Goal: Book appointment/travel/reservation: Book appointment/travel/reservation

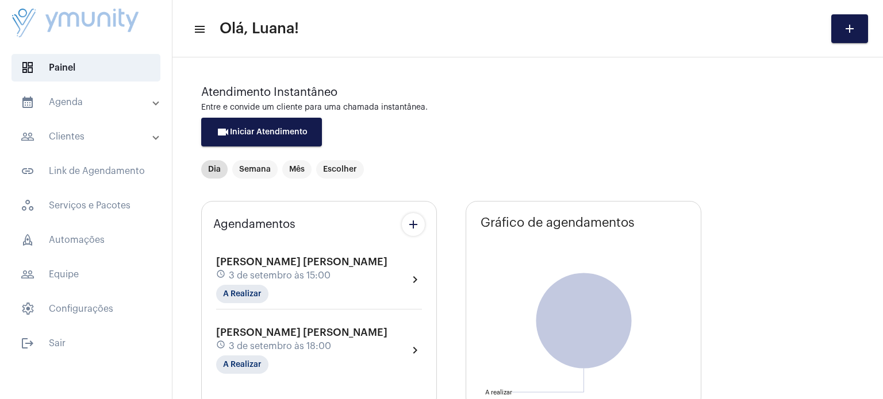
click at [57, 98] on mat-panel-title "calendar_month_outlined Agenda" at bounding box center [87, 102] width 133 height 14
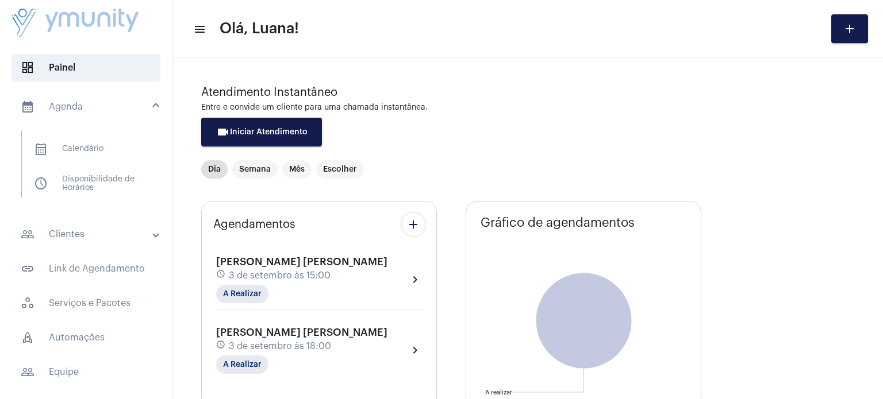
click at [60, 106] on mat-panel-title "calendar_month_outlined Agenda" at bounding box center [87, 107] width 133 height 14
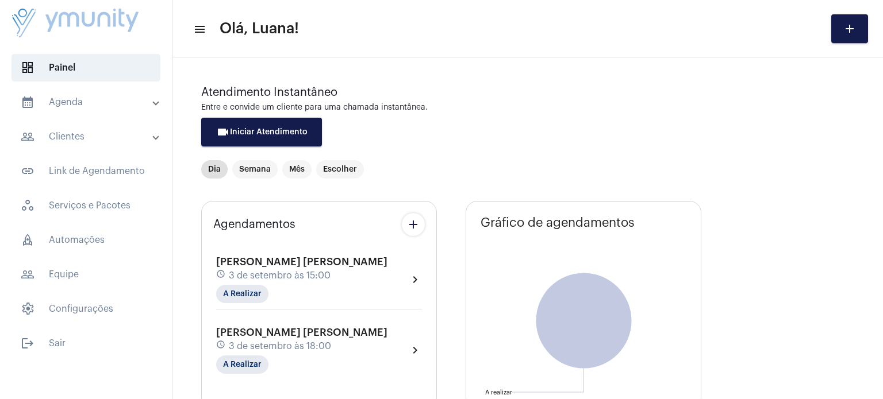
click at [60, 106] on mat-panel-title "calendar_month_outlined Agenda" at bounding box center [87, 102] width 133 height 14
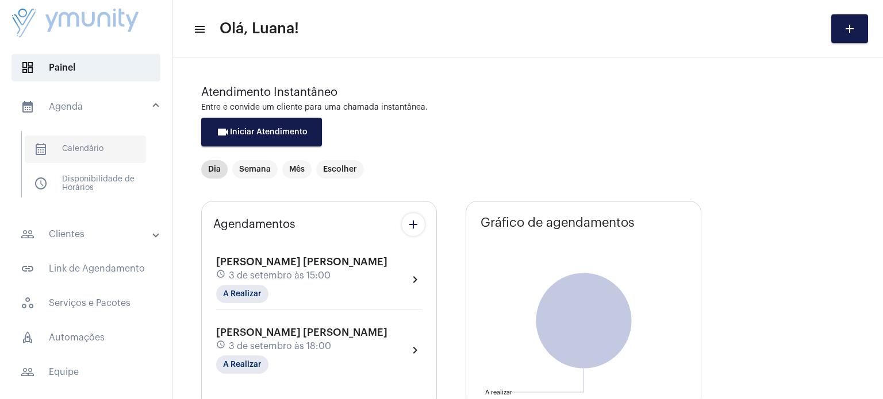
click at [79, 156] on span "calendar_month_outlined Calendário" at bounding box center [85, 150] width 121 height 28
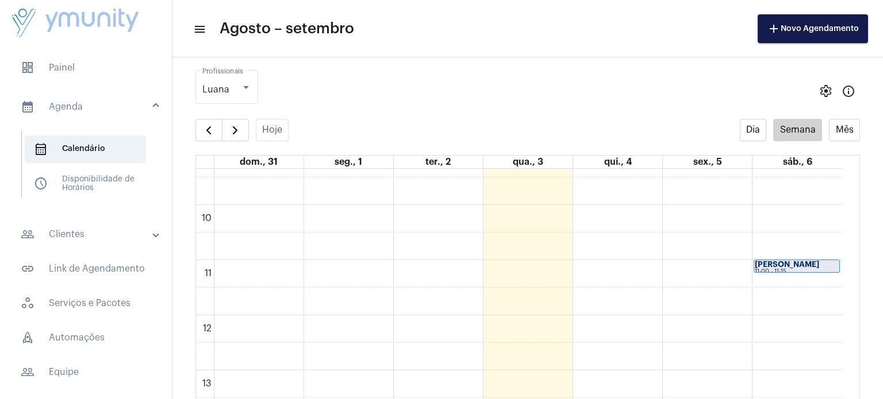
scroll to position [509, 0]
click at [818, 285] on div "00 01 02 03 04 05 06 07 08 09 10 11 12 13 14 15 16 17 18 19 20 21 22 23 [PERSON…" at bounding box center [519, 322] width 646 height 1324
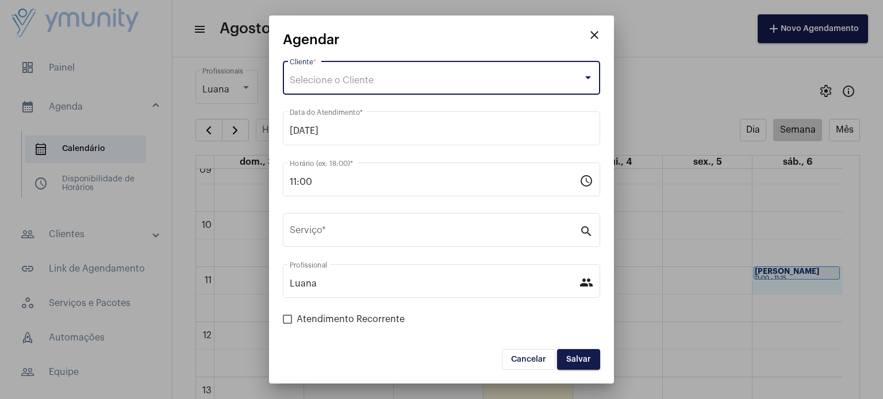
click at [363, 78] on span "Selecione o Cliente" at bounding box center [332, 80] width 84 height 9
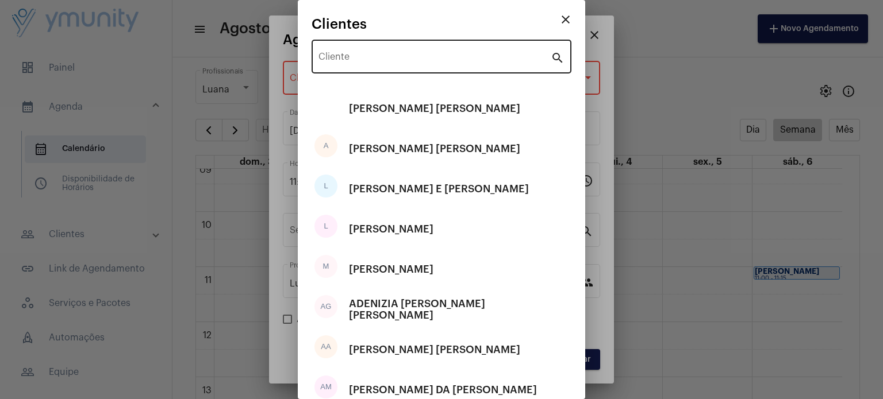
click at [361, 66] on div "Cliente" at bounding box center [434, 55] width 232 height 36
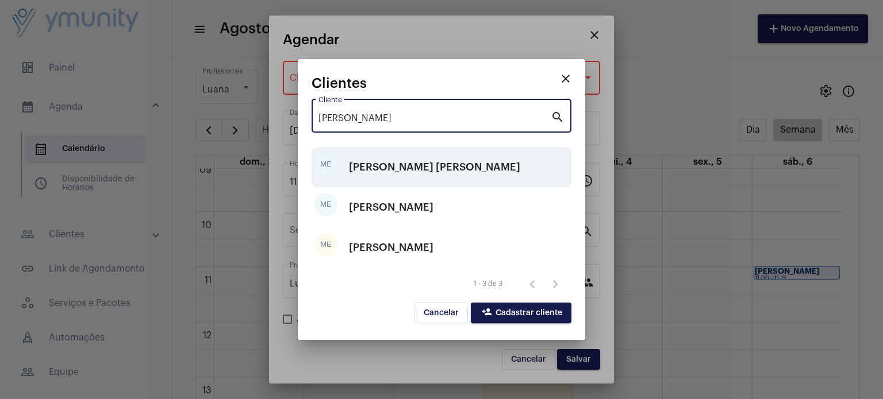
type input "[PERSON_NAME]"
click at [387, 170] on div "[PERSON_NAME] [PERSON_NAME]" at bounding box center [434, 167] width 171 height 34
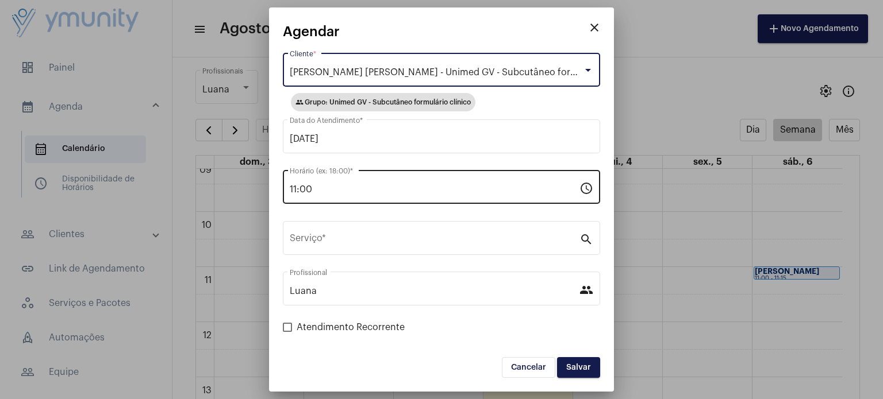
click at [327, 190] on input "11:00" at bounding box center [435, 189] width 290 height 10
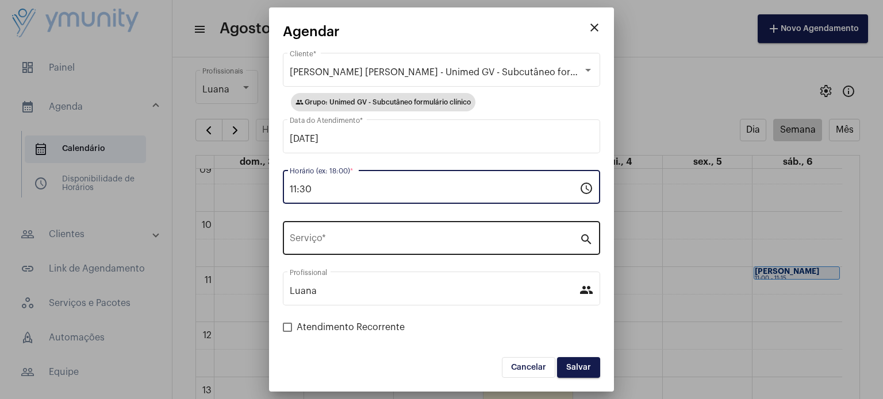
type input "11:30"
click at [320, 241] on input "Serviço *" at bounding box center [435, 241] width 290 height 10
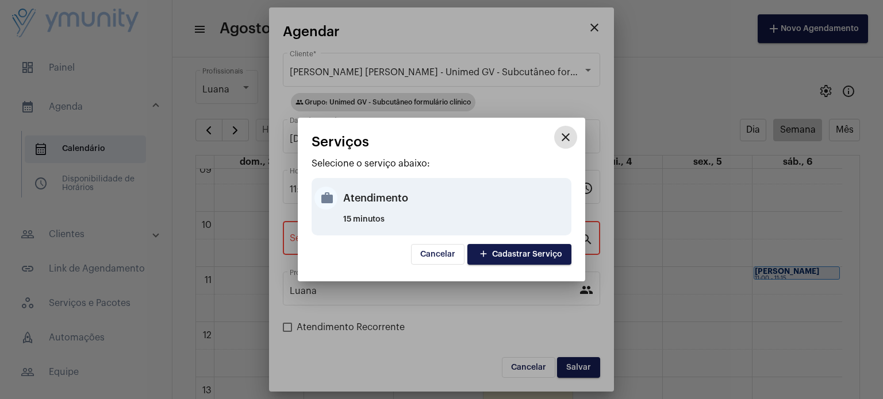
click at [340, 201] on div "work Atendimento 15 minutos" at bounding box center [442, 206] width 260 height 57
type input "Atendimento"
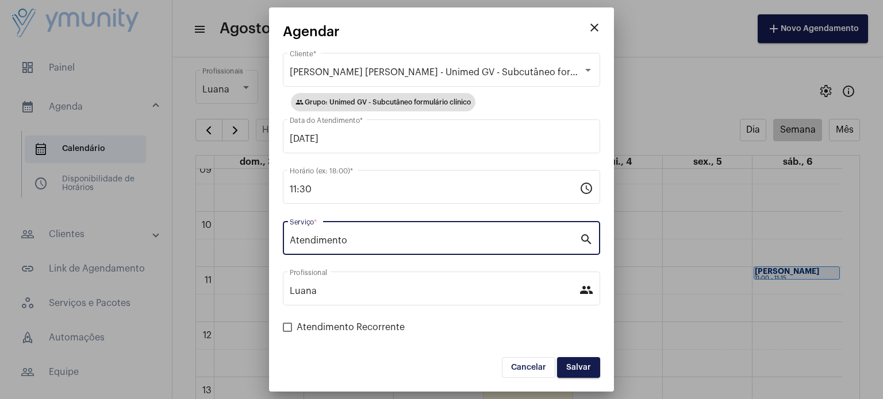
click at [576, 360] on button "Salvar" at bounding box center [578, 367] width 43 height 21
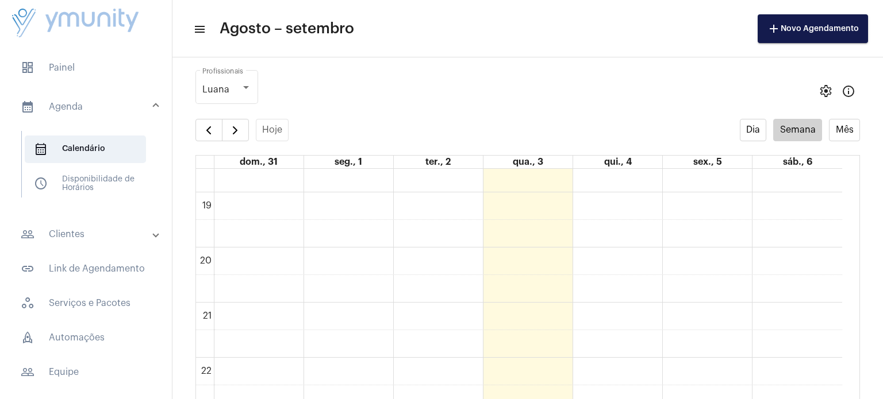
scroll to position [1037, 0]
click at [246, 136] on button "button" at bounding box center [235, 130] width 27 height 23
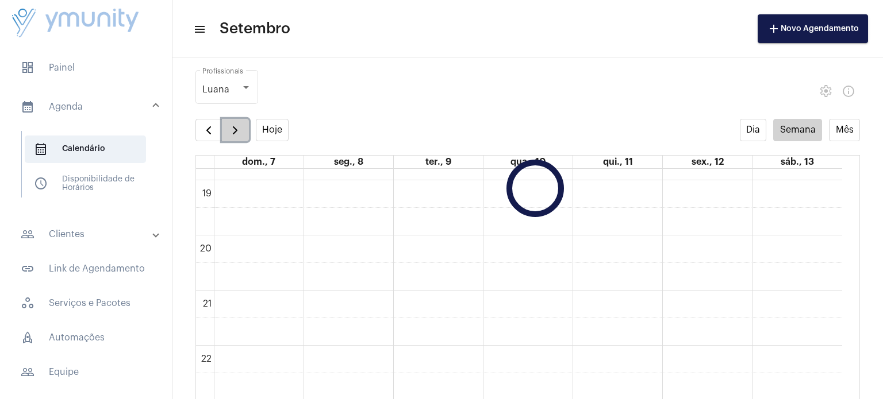
click at [246, 136] on button "button" at bounding box center [235, 130] width 27 height 23
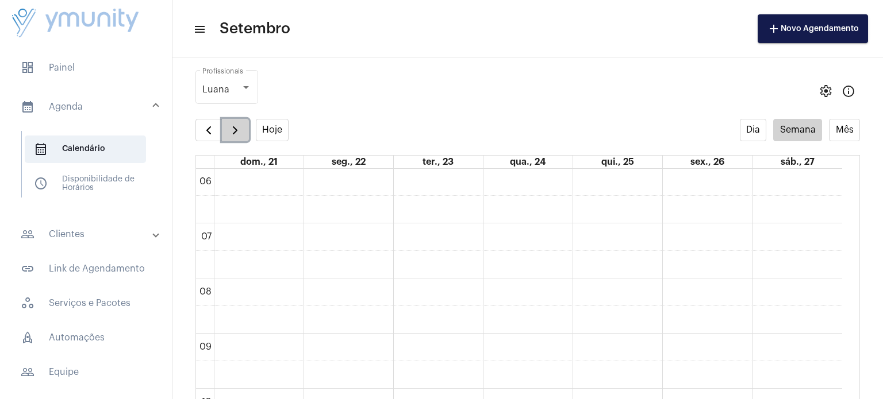
click at [246, 136] on button "button" at bounding box center [235, 130] width 27 height 23
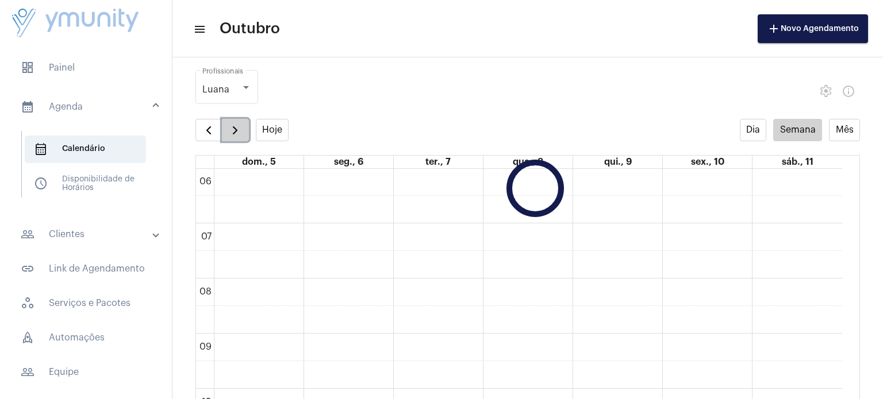
click at [246, 136] on button "button" at bounding box center [235, 130] width 27 height 23
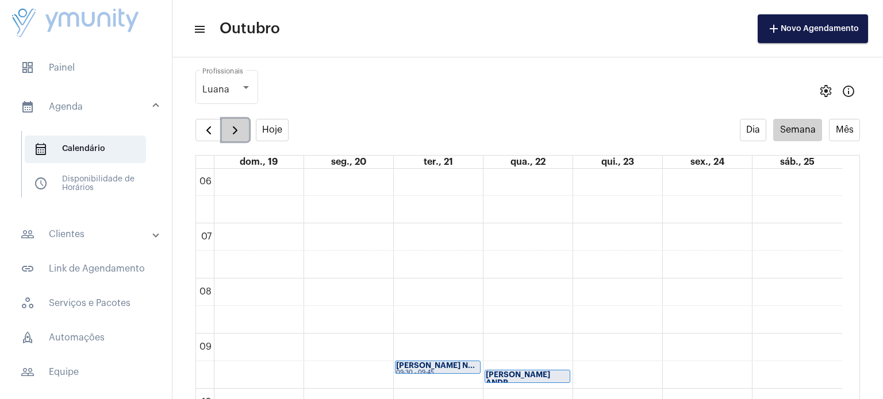
click at [246, 136] on button "button" at bounding box center [235, 130] width 27 height 23
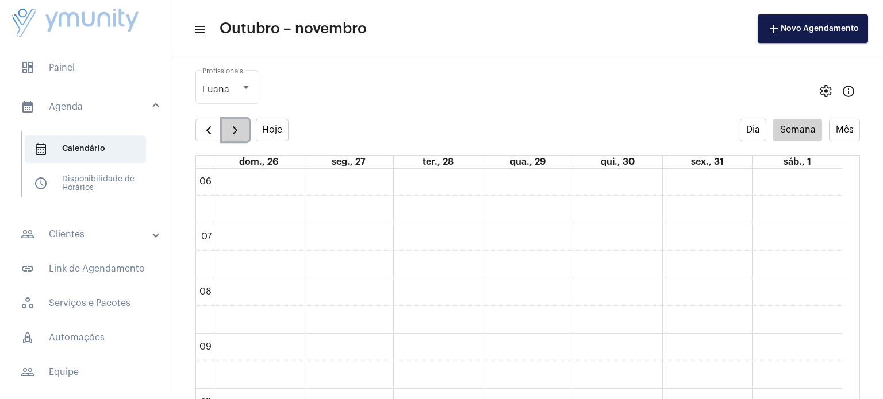
click at [246, 136] on button "button" at bounding box center [235, 130] width 27 height 23
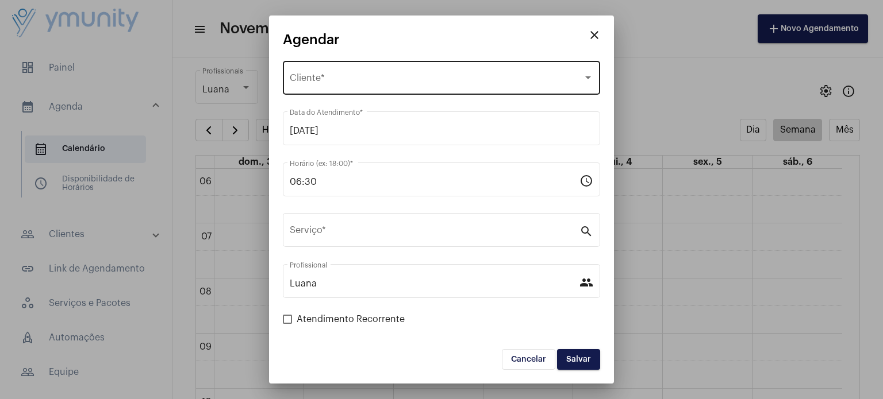
click at [363, 87] on div "Selecione o Cliente Cliente *" at bounding box center [441, 77] width 303 height 36
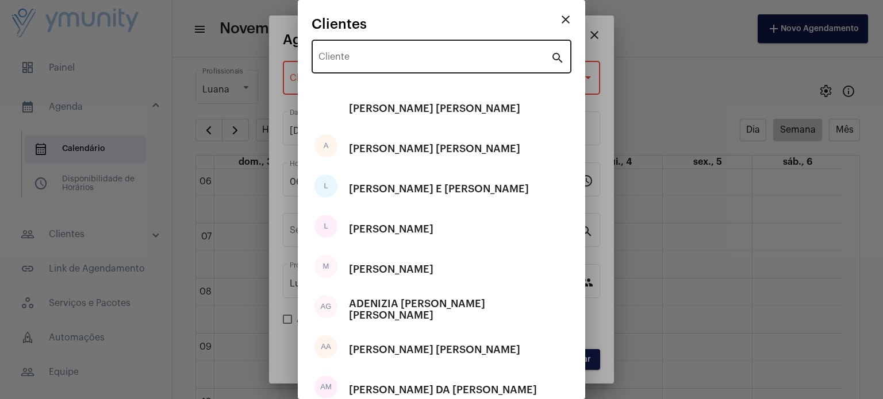
click at [380, 53] on div "Cliente" at bounding box center [434, 55] width 232 height 36
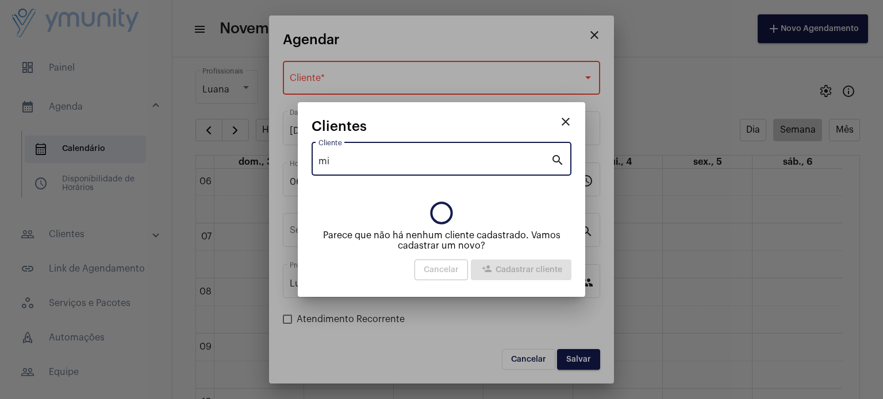
type input "m"
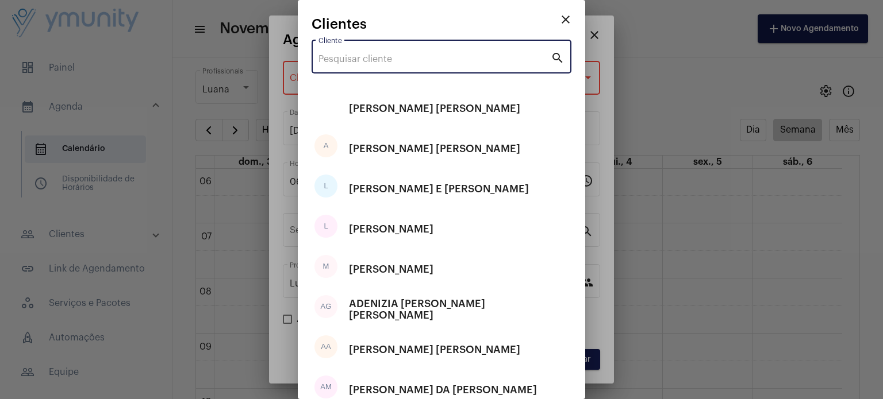
paste input "[PERSON_NAME] [PERSON_NAME]"
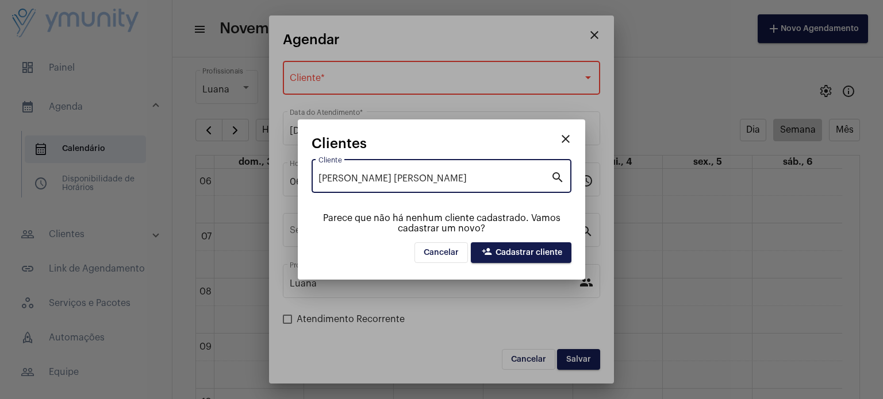
type input "[PERSON_NAME] [PERSON_NAME]"
click at [520, 251] on span "person_add Cadastrar cliente" at bounding box center [521, 253] width 82 height 8
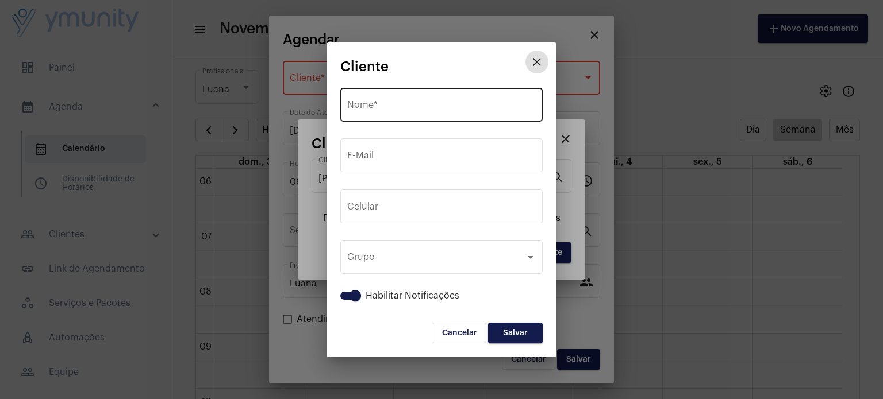
click at [430, 110] on input "Nome *" at bounding box center [441, 107] width 189 height 10
paste input "[PERSON_NAME] [PERSON_NAME]"
type input "[PERSON_NAME] [PERSON_NAME]"
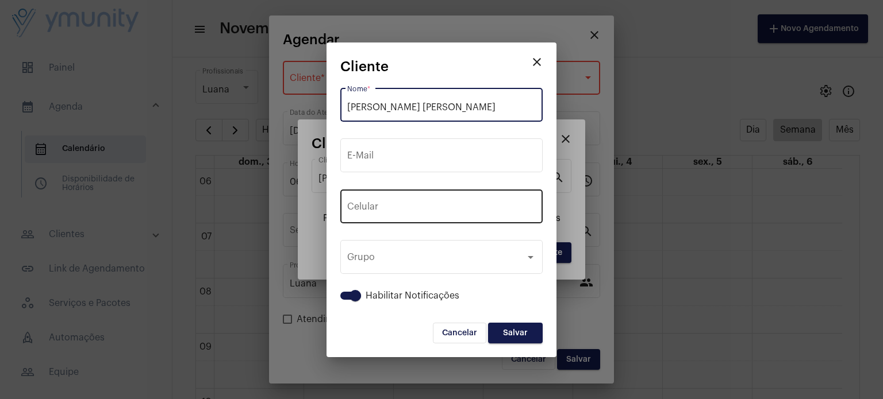
click at [385, 209] on span "+55" at bounding box center [381, 209] width 15 height 9
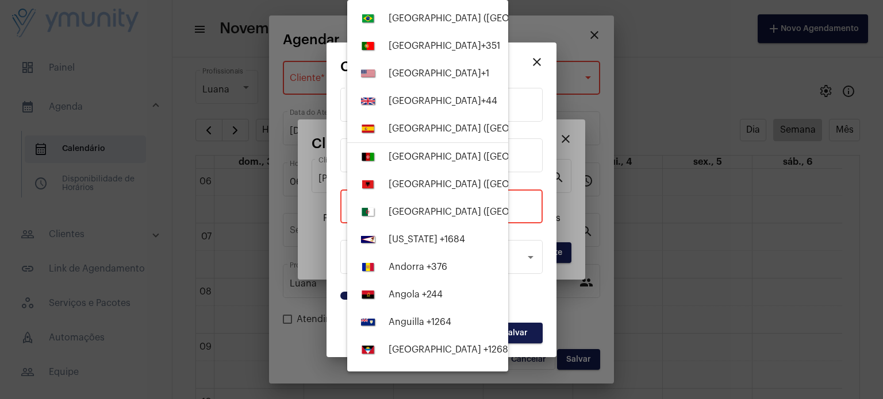
click at [541, 182] on div at bounding box center [441, 199] width 883 height 399
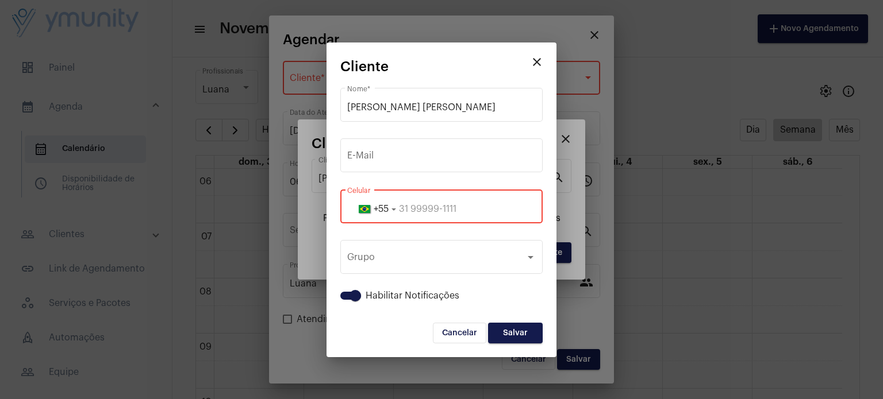
click at [471, 204] on input "tel" at bounding box center [441, 209] width 189 height 10
paste input "3399671531"
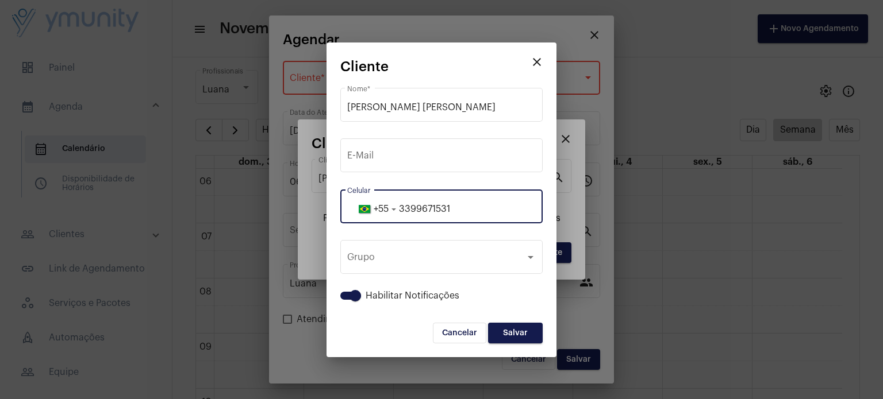
click at [416, 210] on input "3399671531" at bounding box center [441, 209] width 189 height 10
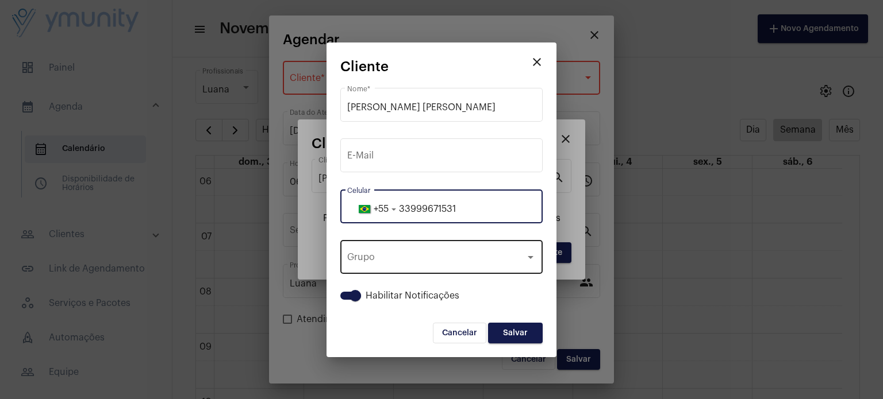
type input "33999671531"
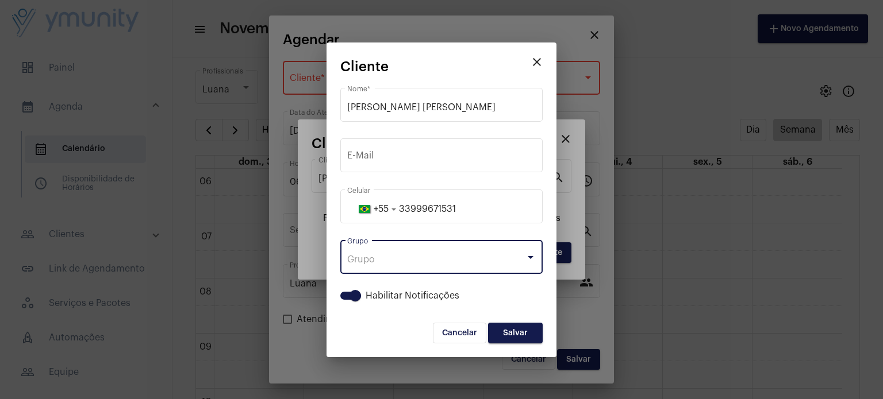
click at [415, 263] on div "Grupo" at bounding box center [436, 260] width 178 height 10
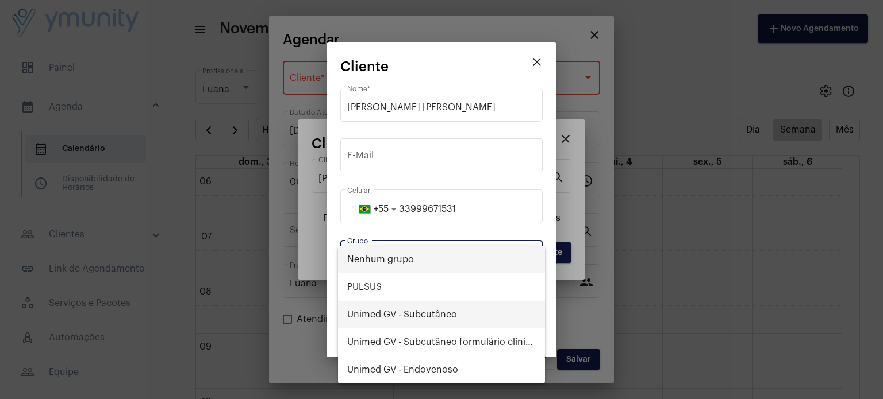
click at [410, 310] on span "Unimed GV - Subcutâneo" at bounding box center [441, 315] width 189 height 28
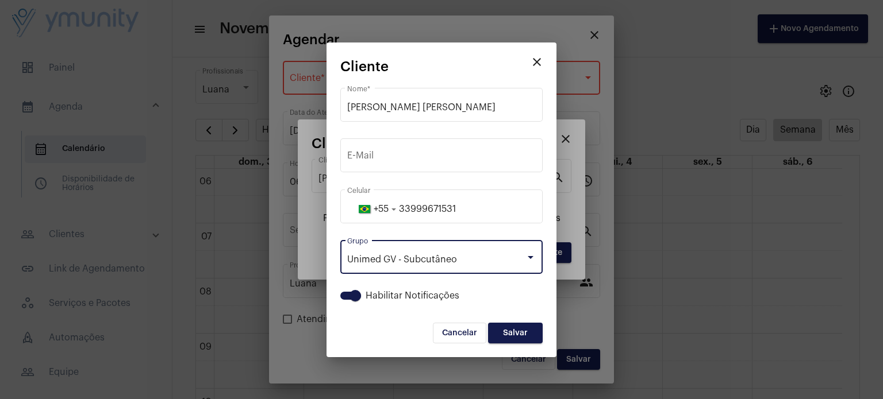
click at [506, 339] on button "Salvar" at bounding box center [515, 333] width 55 height 21
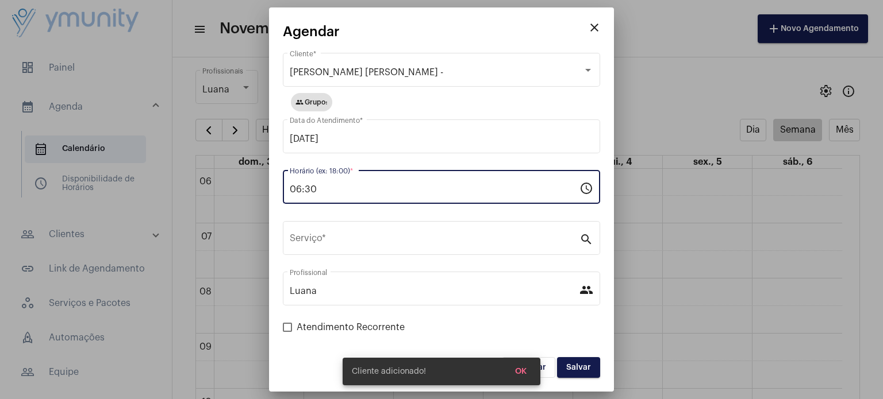
drag, startPoint x: 326, startPoint y: 195, endPoint x: 231, endPoint y: 235, distance: 103.0
click at [231, 235] on div "close Agendar [PERSON_NAME] [PERSON_NAME] - Cliente * group Grupo: [DATE] Data …" at bounding box center [441, 199] width 883 height 399
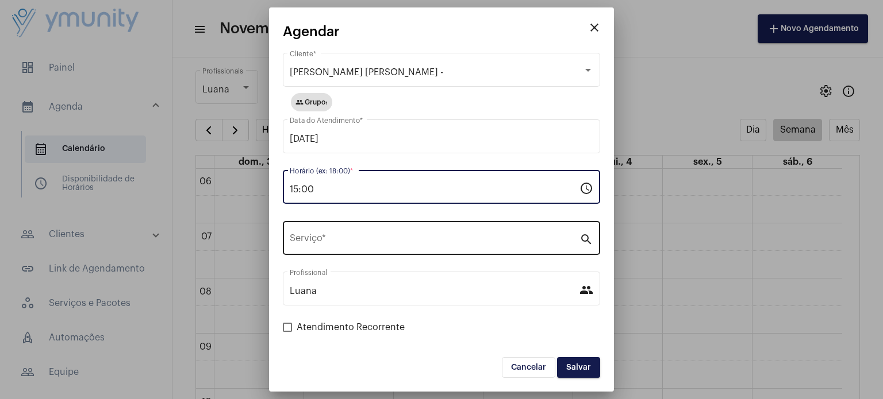
type input "15:00"
click at [333, 247] on div "Serviço *" at bounding box center [435, 237] width 290 height 36
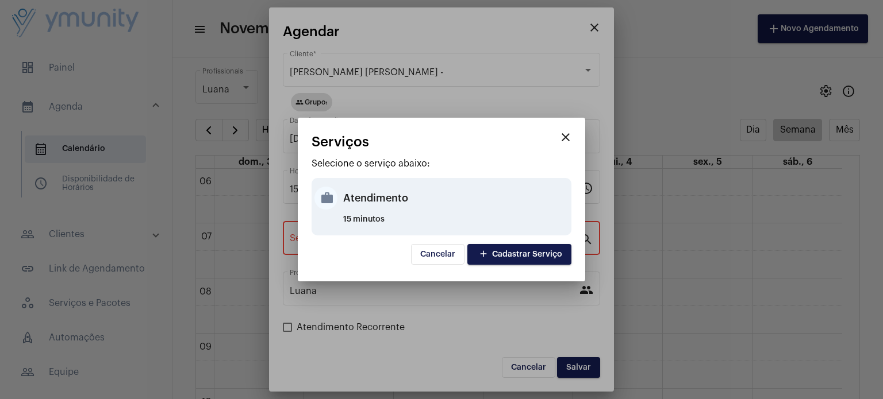
click at [366, 201] on div "Atendimento" at bounding box center [455, 198] width 225 height 34
type input "Atendimento"
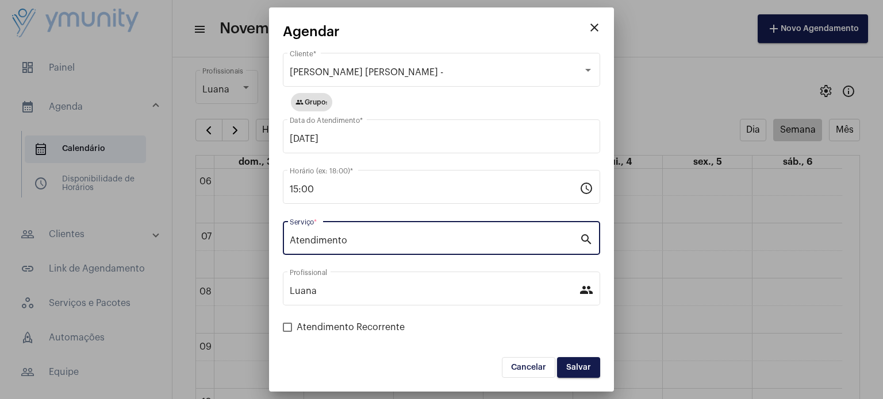
click at [573, 365] on span "Salvar" at bounding box center [578, 368] width 25 height 8
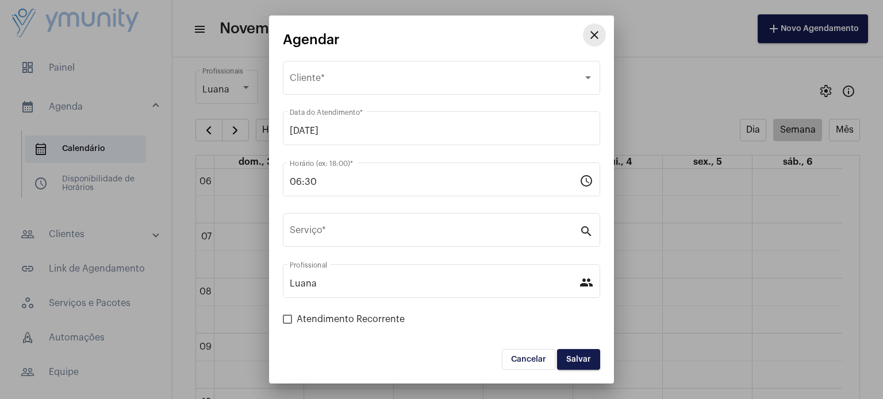
click at [595, 39] on mat-icon "close" at bounding box center [594, 35] width 14 height 14
